Goal: Transaction & Acquisition: Purchase product/service

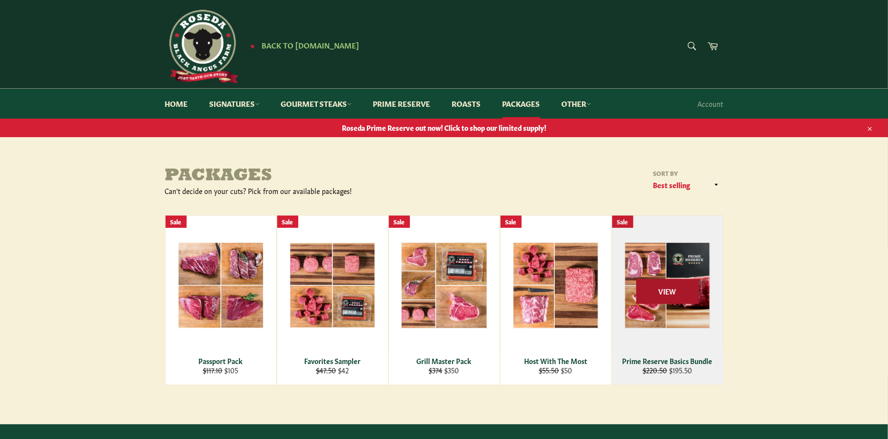
click at [658, 293] on span "View" at bounding box center [667, 291] width 63 height 25
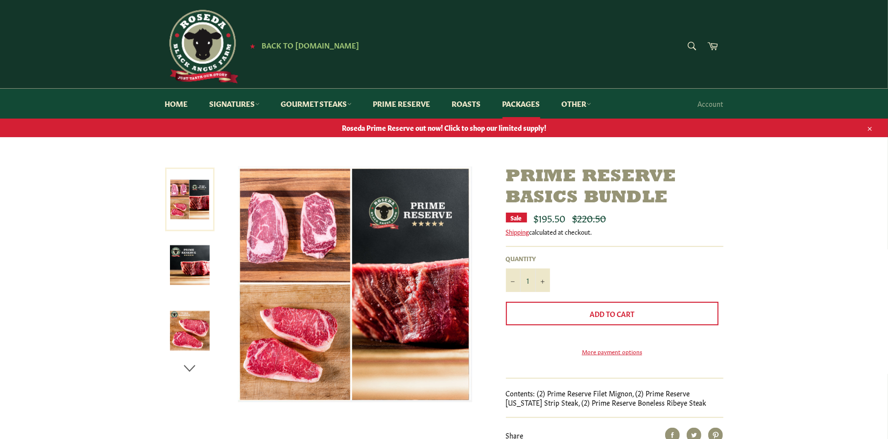
click at [190, 368] on icon "button" at bounding box center [189, 368] width 15 height 15
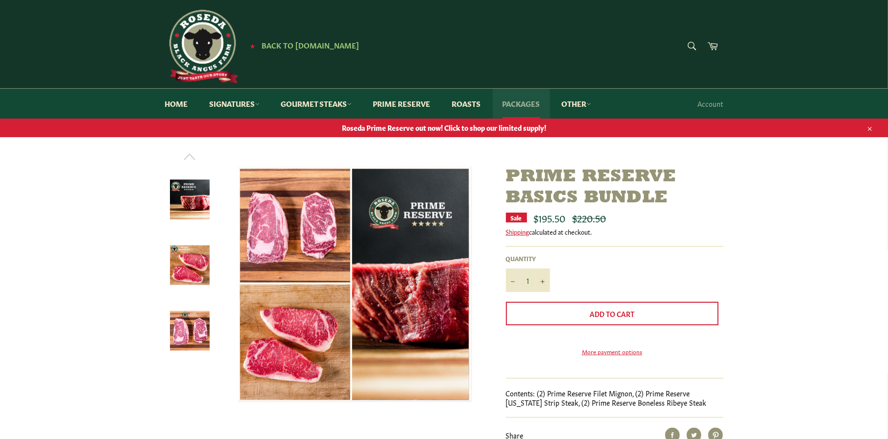
click at [526, 104] on link "Packages" at bounding box center [521, 104] width 57 height 30
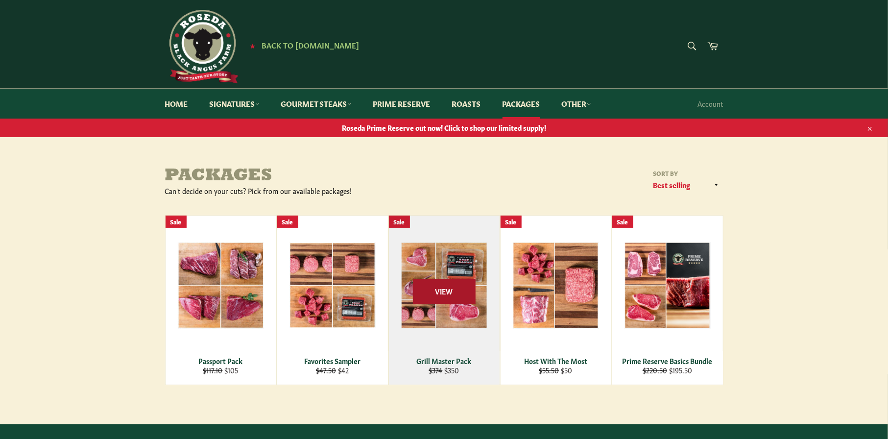
click at [441, 291] on span "View" at bounding box center [444, 291] width 63 height 25
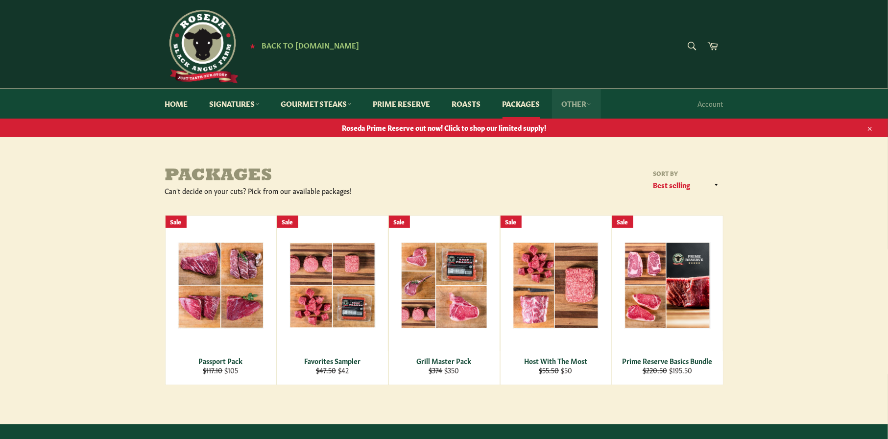
click at [578, 105] on link "Other" at bounding box center [576, 104] width 49 height 30
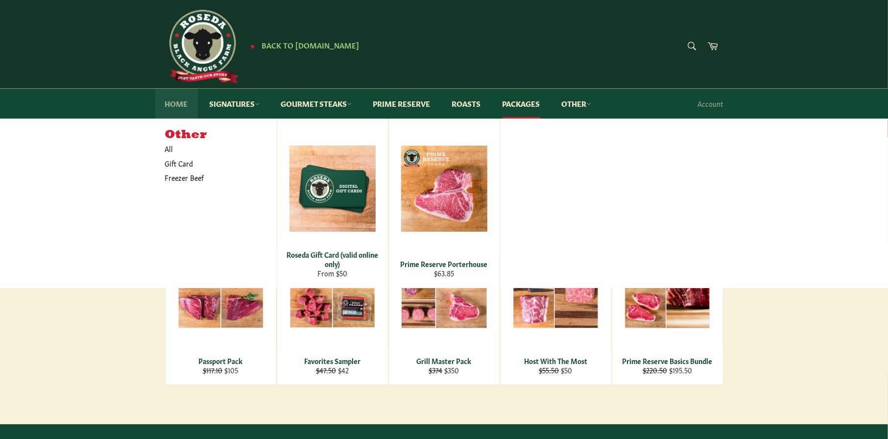
click at [172, 103] on link "Home" at bounding box center [176, 104] width 43 height 30
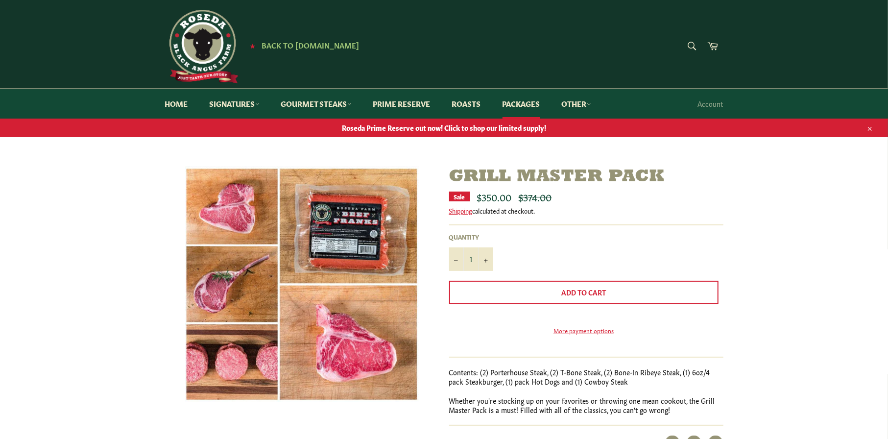
click at [227, 279] on img at bounding box center [302, 284] width 234 height 235
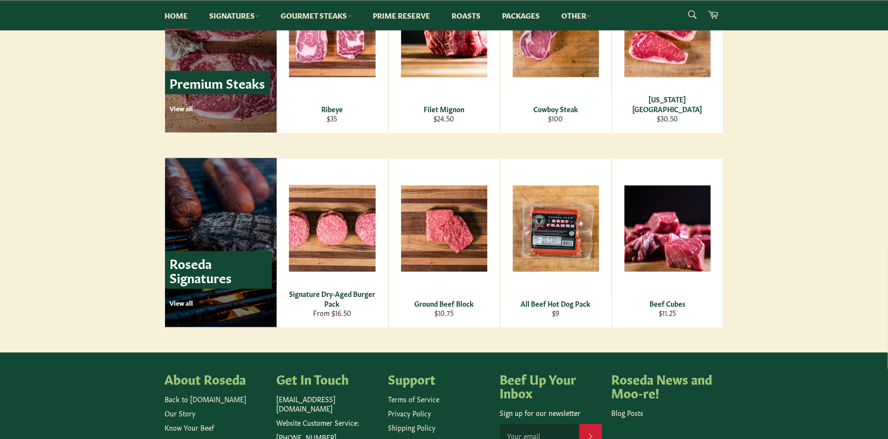
scroll to position [1371, 0]
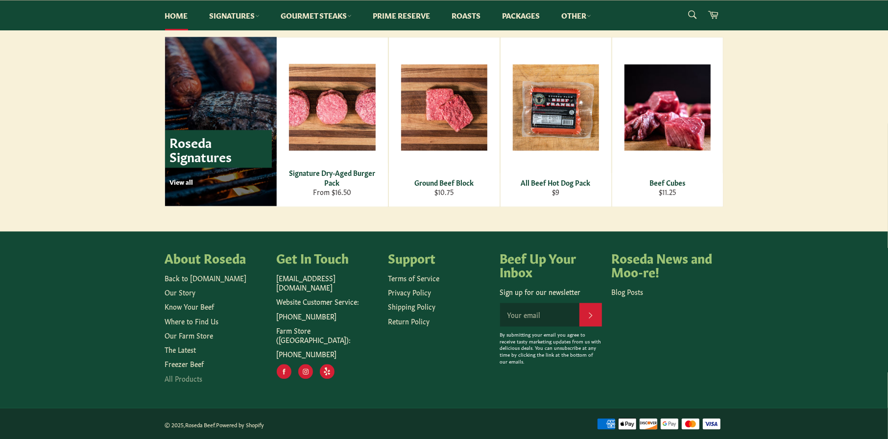
click at [181, 380] on link "All Products" at bounding box center [184, 378] width 38 height 10
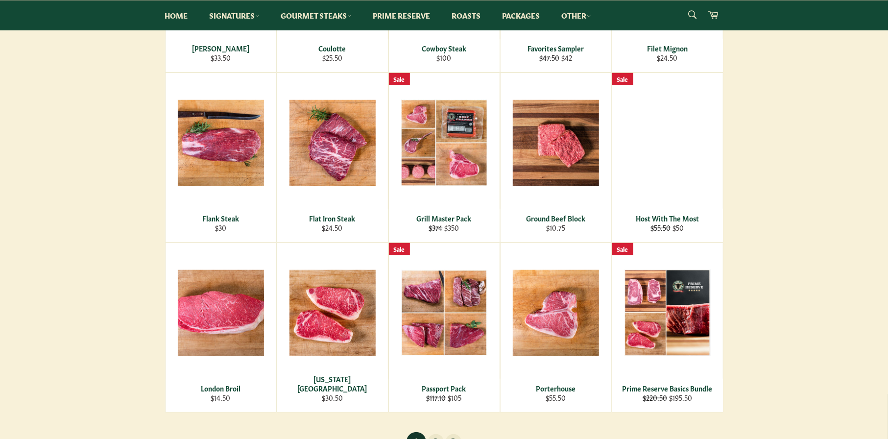
scroll to position [490, 0]
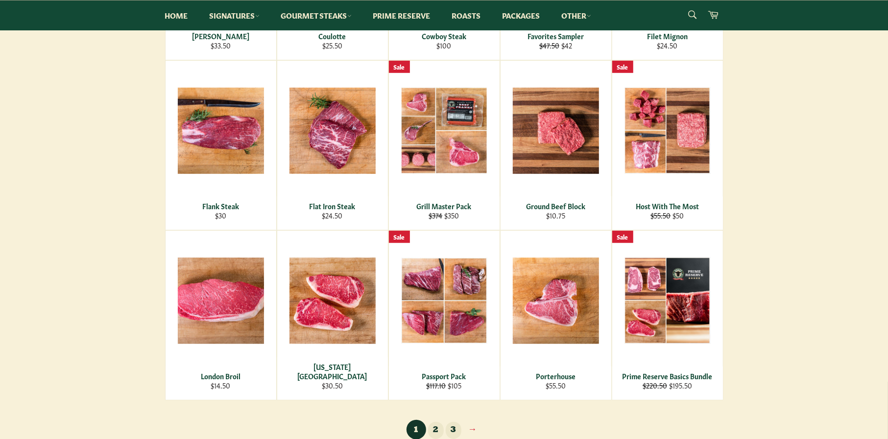
click at [435, 428] on link "2" at bounding box center [436, 430] width 16 height 17
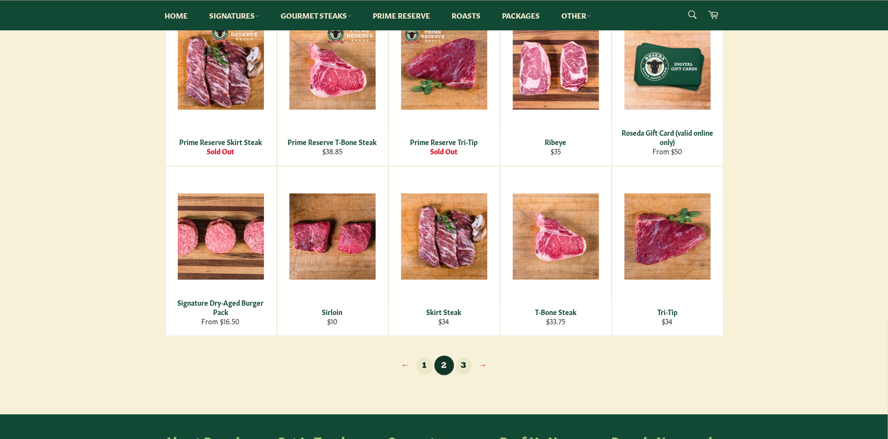
scroll to position [588, 0]
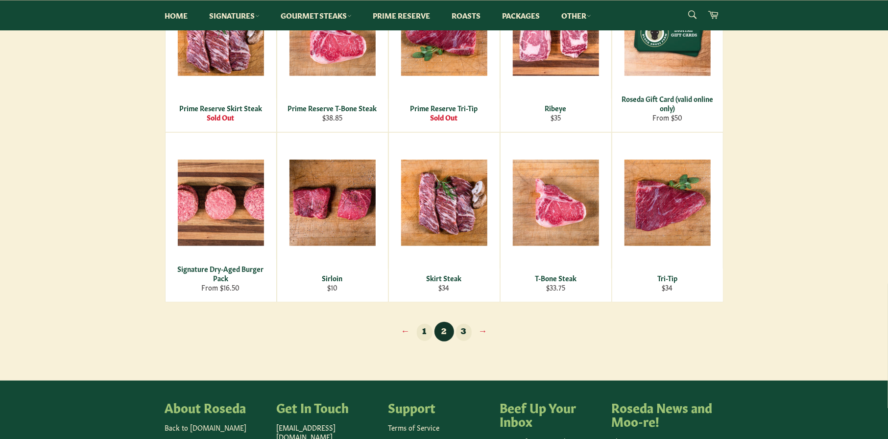
click at [465, 331] on link "3" at bounding box center [464, 332] width 16 height 17
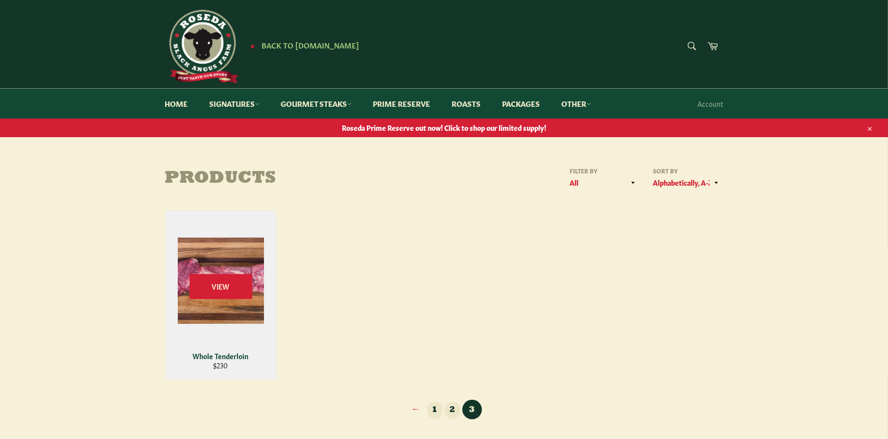
click at [216, 273] on div "View" at bounding box center [221, 295] width 111 height 169
